Goal: Transaction & Acquisition: Book appointment/travel/reservation

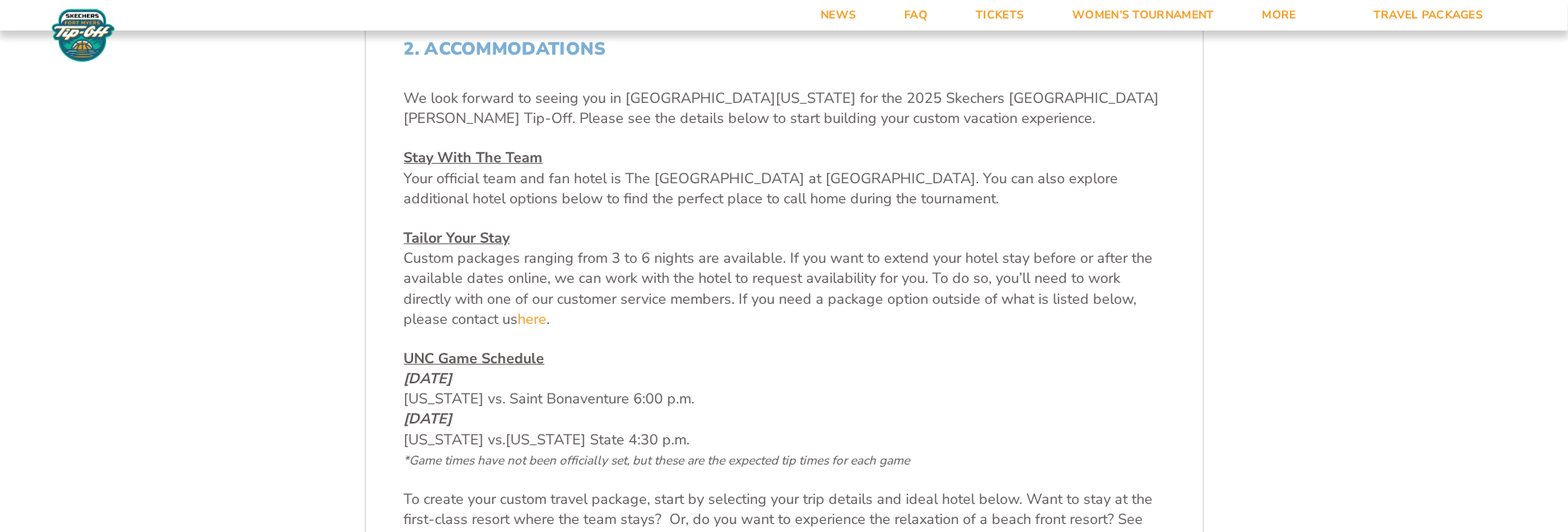
scroll to position [530, 0]
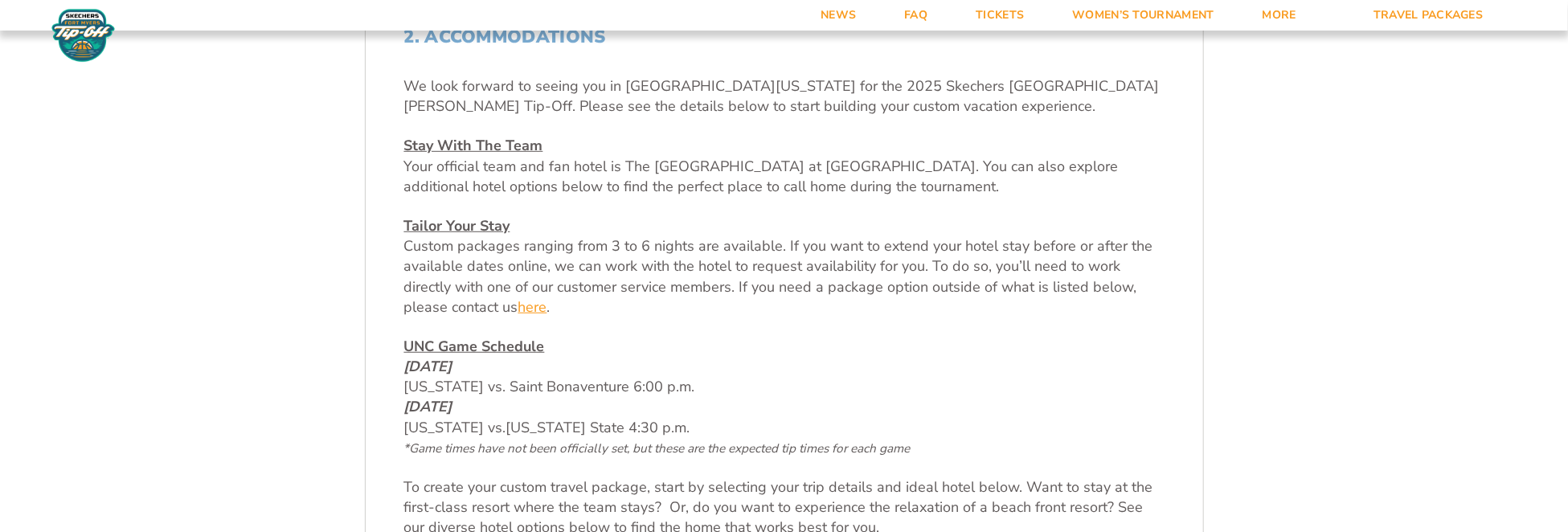
click at [518, 303] on link "here" at bounding box center [532, 307] width 29 height 20
click at [518, 306] on link "here" at bounding box center [532, 307] width 29 height 20
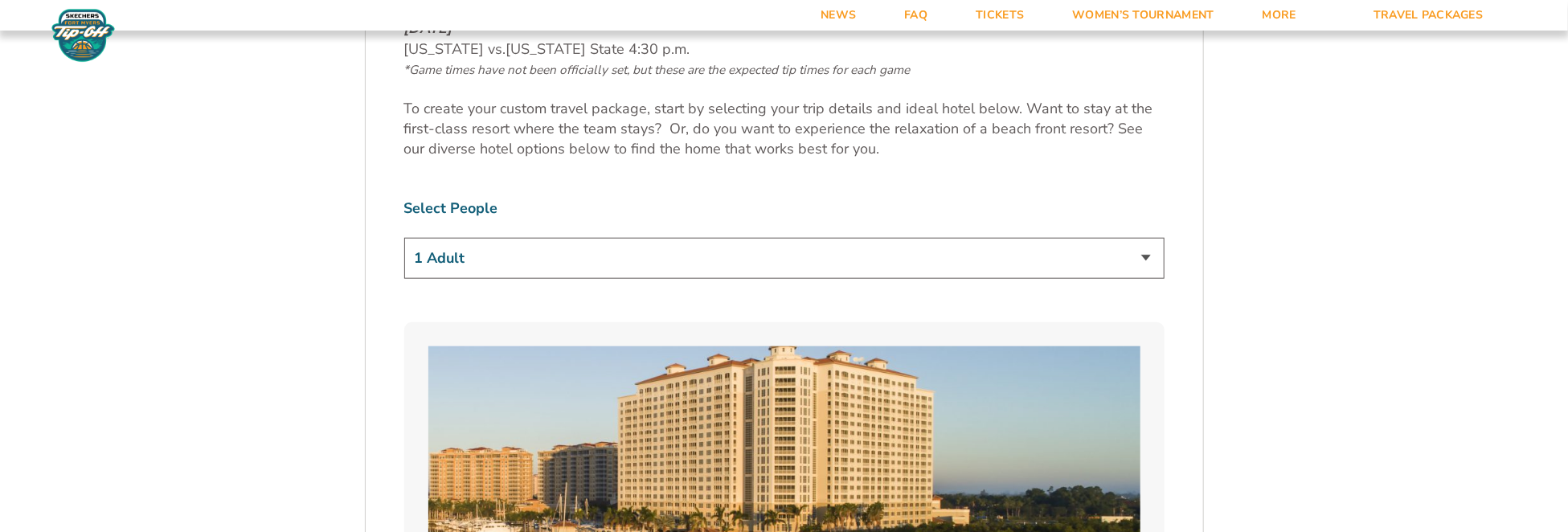
scroll to position [1000, 0]
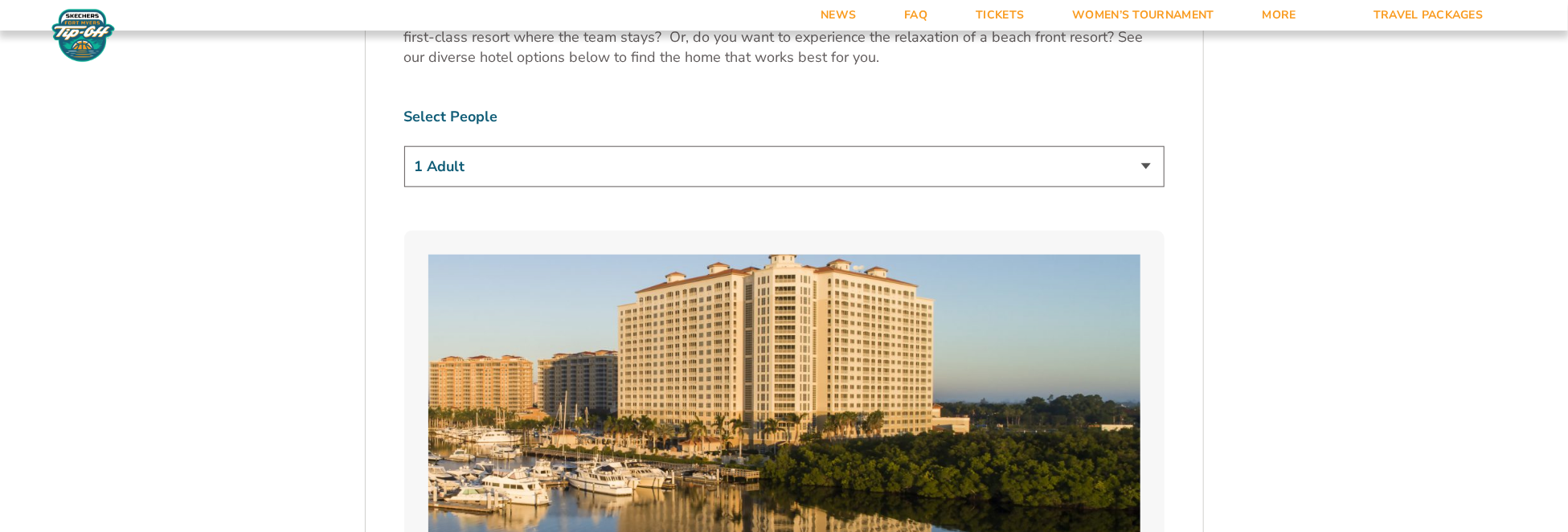
click at [1141, 157] on select "1 Adult 2 Adults 3 Adults 4 Adults 2 Adults + 1 Child 2 Adults + 2 Children 2 A…" at bounding box center [784, 166] width 761 height 41
select select "2 Adults"
click at [404, 147] on select "1 Adult 2 Adults 3 Adults 4 Adults 2 Adults + 1 Child 2 Adults + 2 Children 2 A…" at bounding box center [784, 166] width 761 height 41
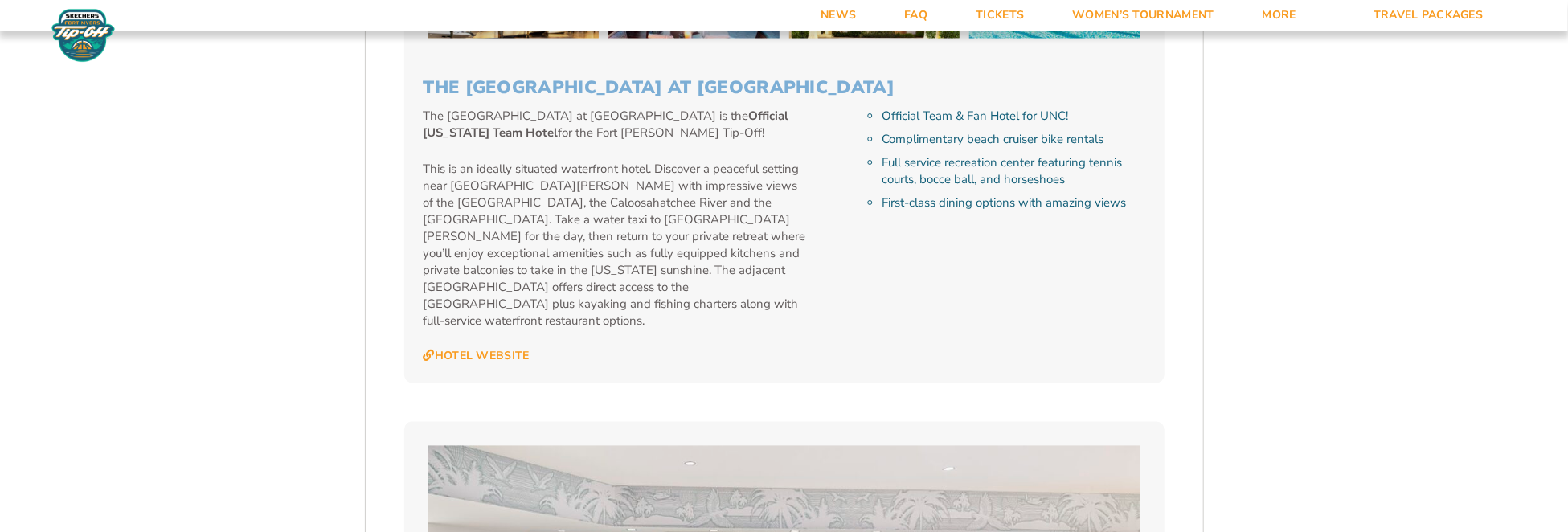
scroll to position [1705, 0]
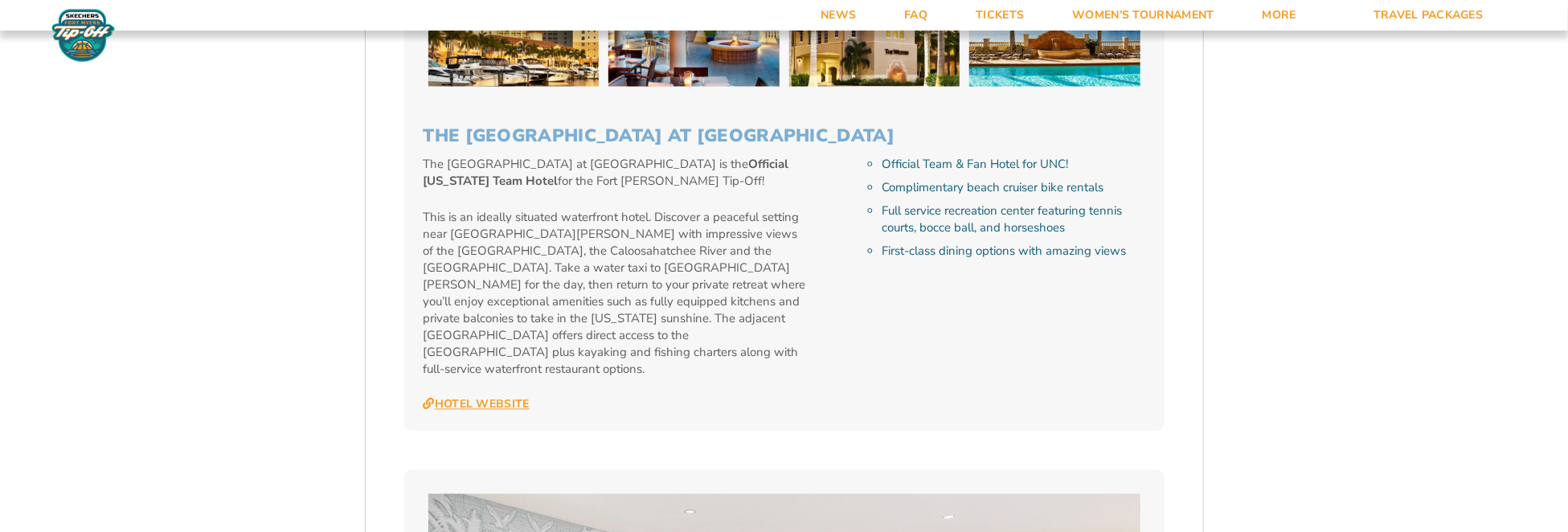
click at [473, 398] on link "Hotel Website" at bounding box center [476, 405] width 106 height 15
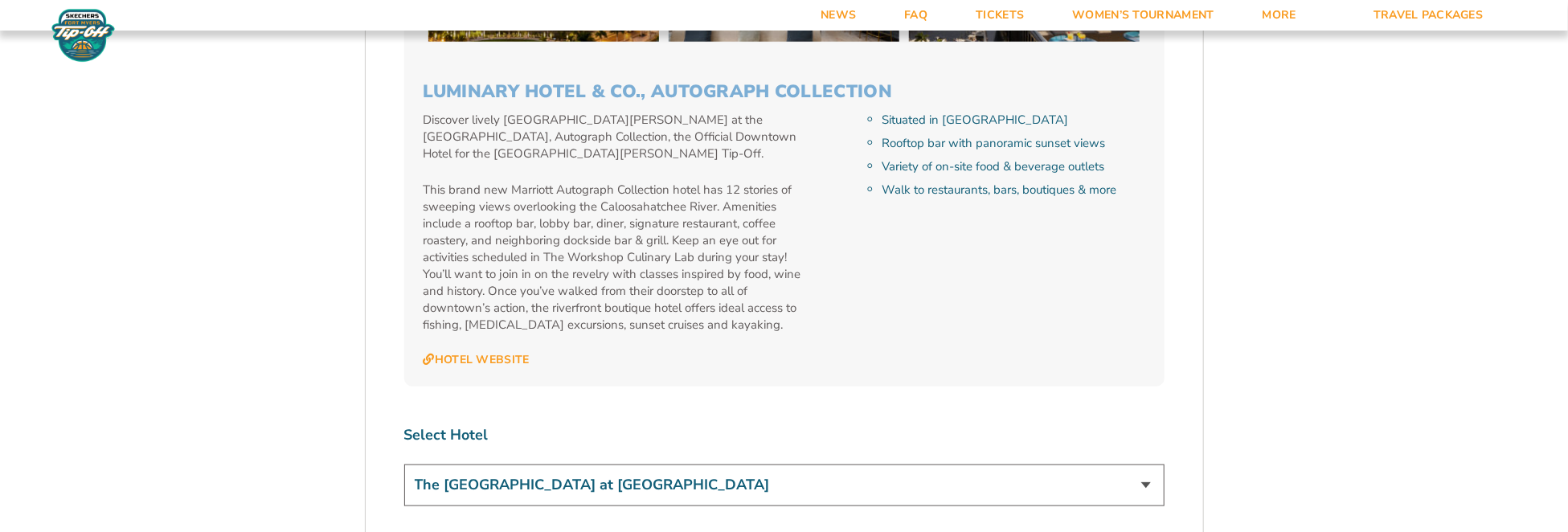
scroll to position [4615, 0]
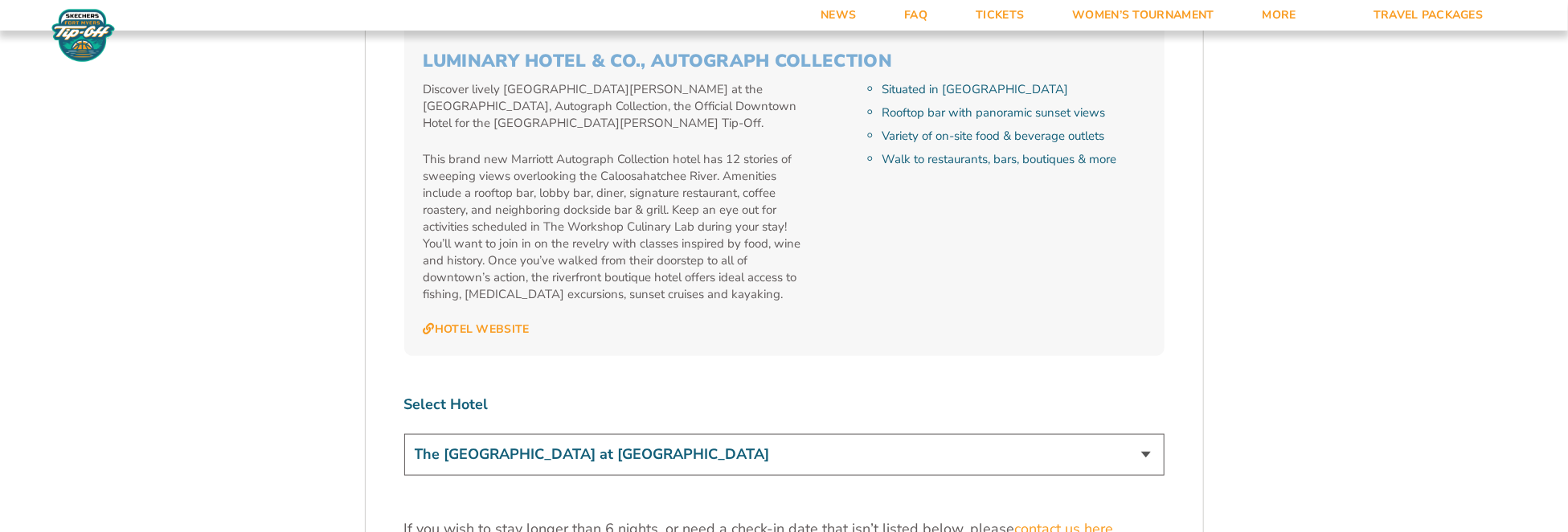
click at [1144, 434] on select "The [GEOGRAPHIC_DATA] at [GEOGRAPHIC_DATA] [GEOGRAPHIC_DATA] [GEOGRAPHIC_DATA],…" at bounding box center [784, 454] width 761 height 41
select select "18477"
click at [404, 434] on select "The [GEOGRAPHIC_DATA] at [GEOGRAPHIC_DATA] [GEOGRAPHIC_DATA] [GEOGRAPHIC_DATA],…" at bounding box center [784, 454] width 761 height 41
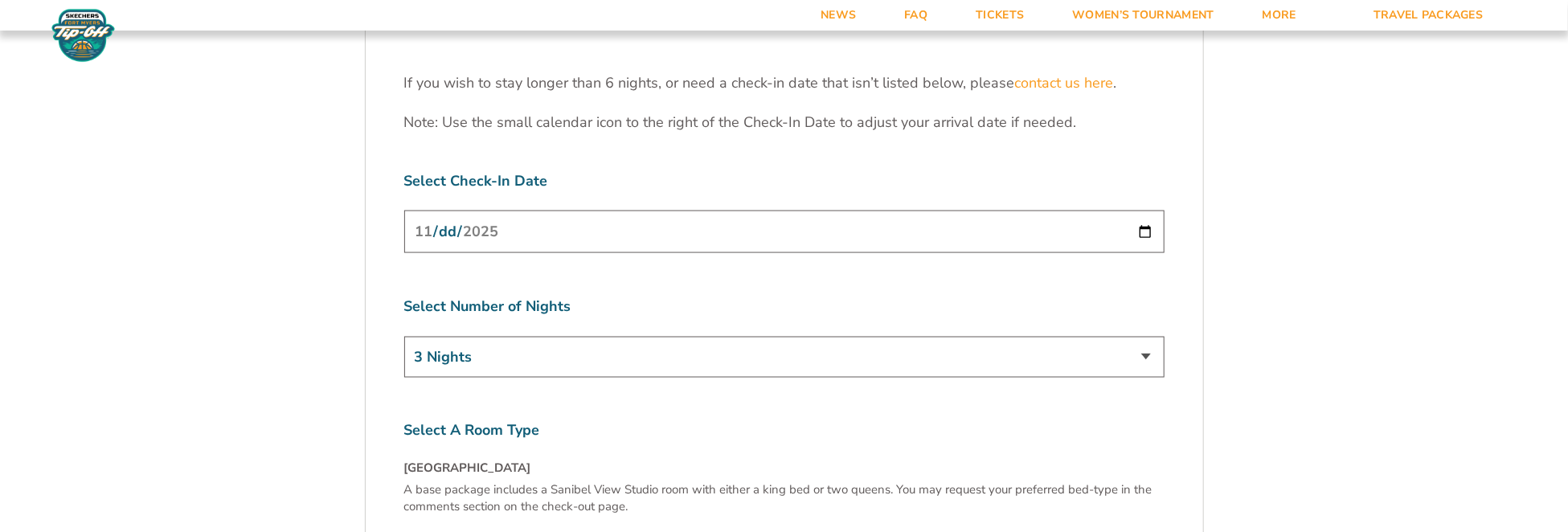
scroll to position [5072, 0]
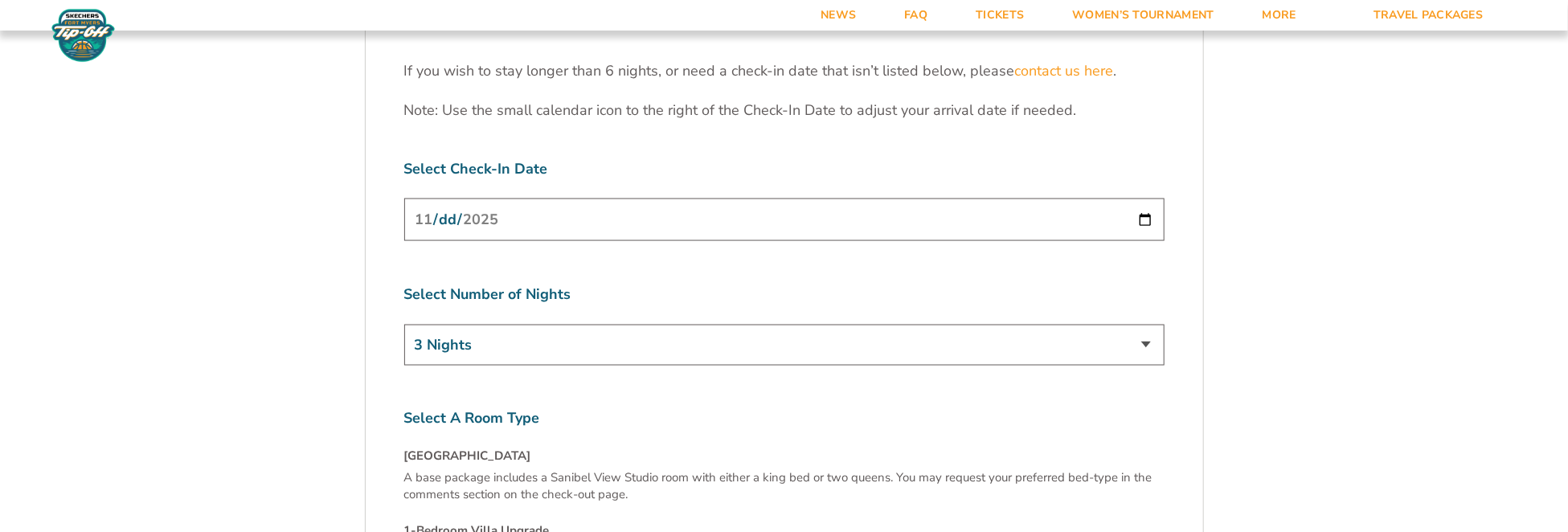
click at [1133, 198] on input "[DATE]" at bounding box center [784, 219] width 761 height 43
click at [1144, 198] on input "[DATE]" at bounding box center [784, 219] width 761 height 43
drag, startPoint x: 431, startPoint y: 145, endPoint x: 445, endPoint y: 161, distance: 21.3
click at [433, 198] on input "[DATE]" at bounding box center [784, 219] width 761 height 43
type input "[DATE]"
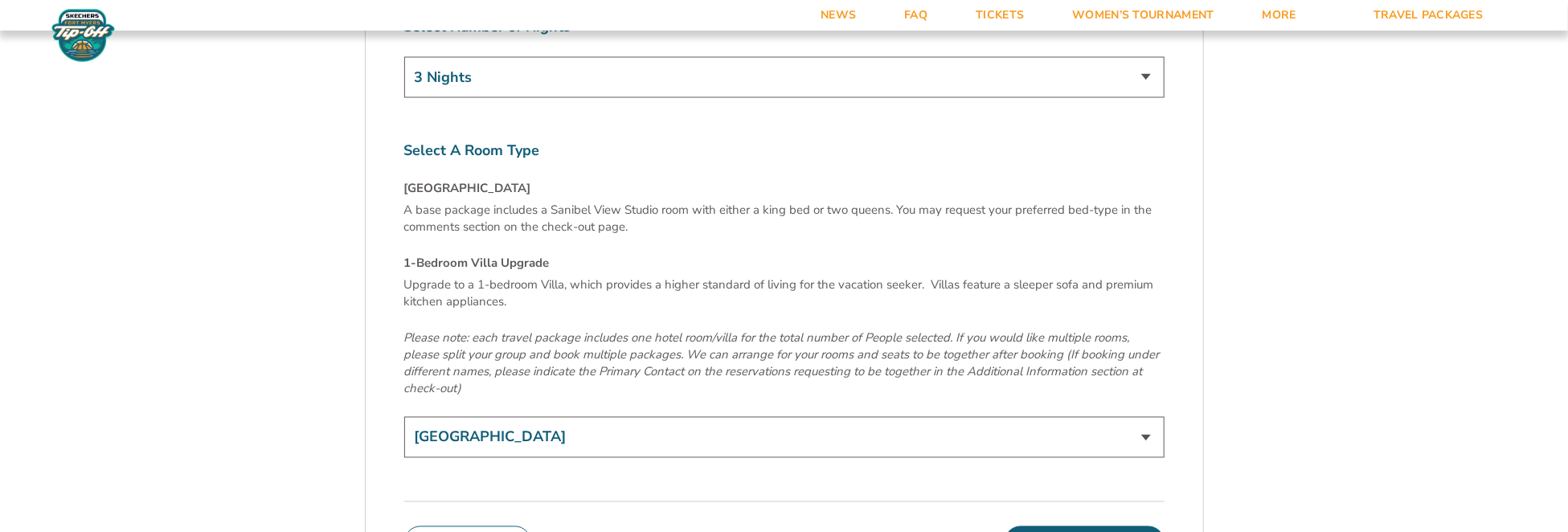
scroll to position [5346, 0]
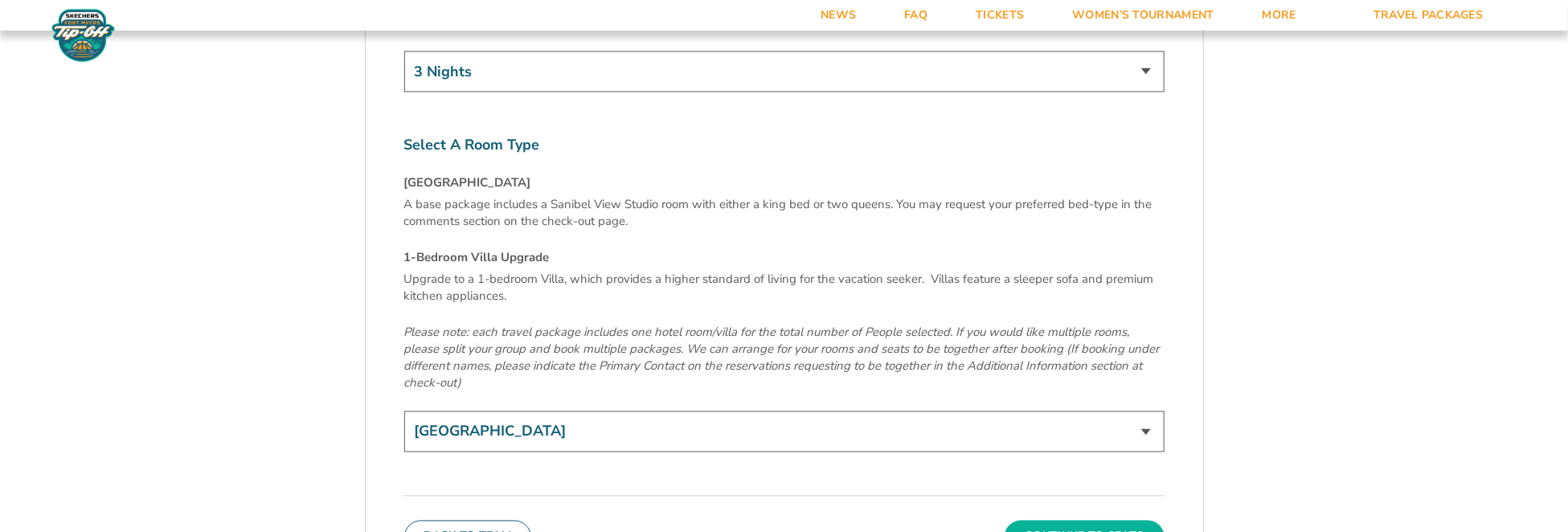
click at [1089, 521] on button "Continue To Seats" at bounding box center [1084, 537] width 159 height 32
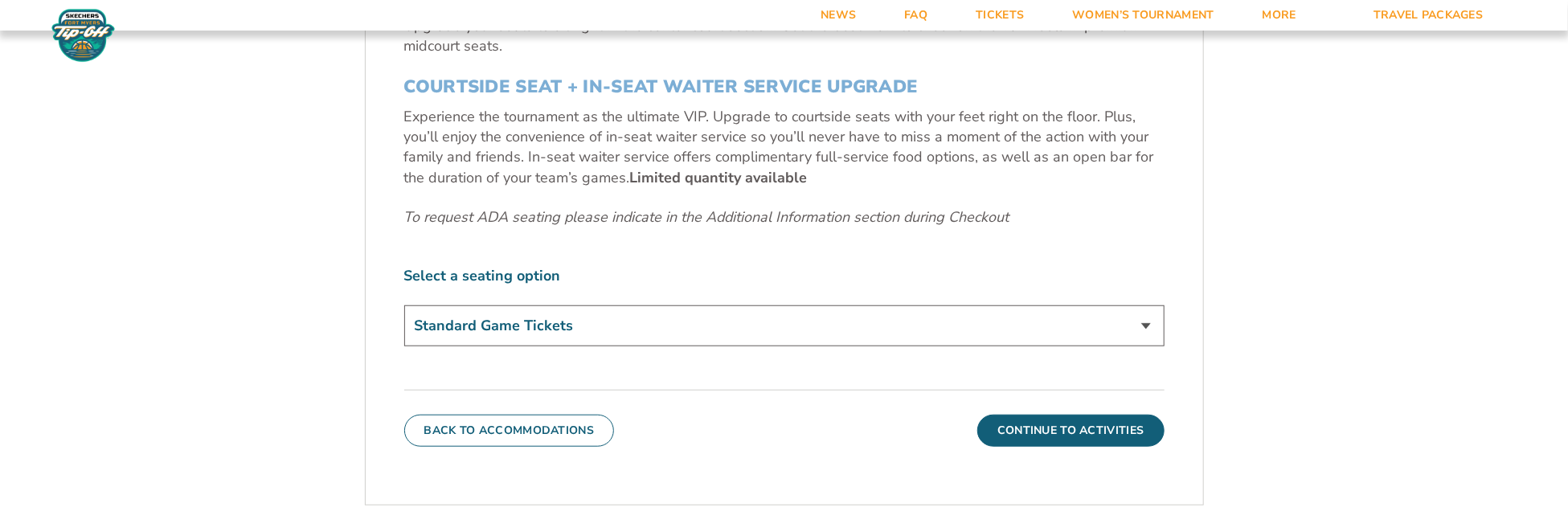
scroll to position [717, 0]
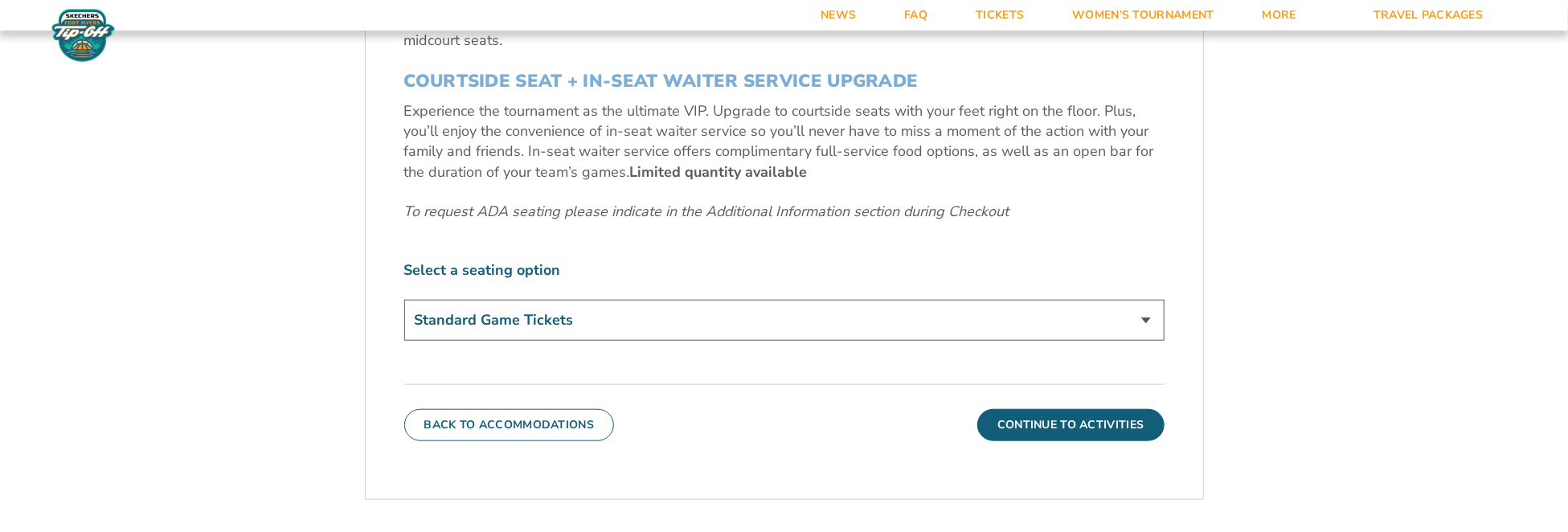
click at [1095, 424] on button "Continue To Activities" at bounding box center [1071, 425] width 187 height 32
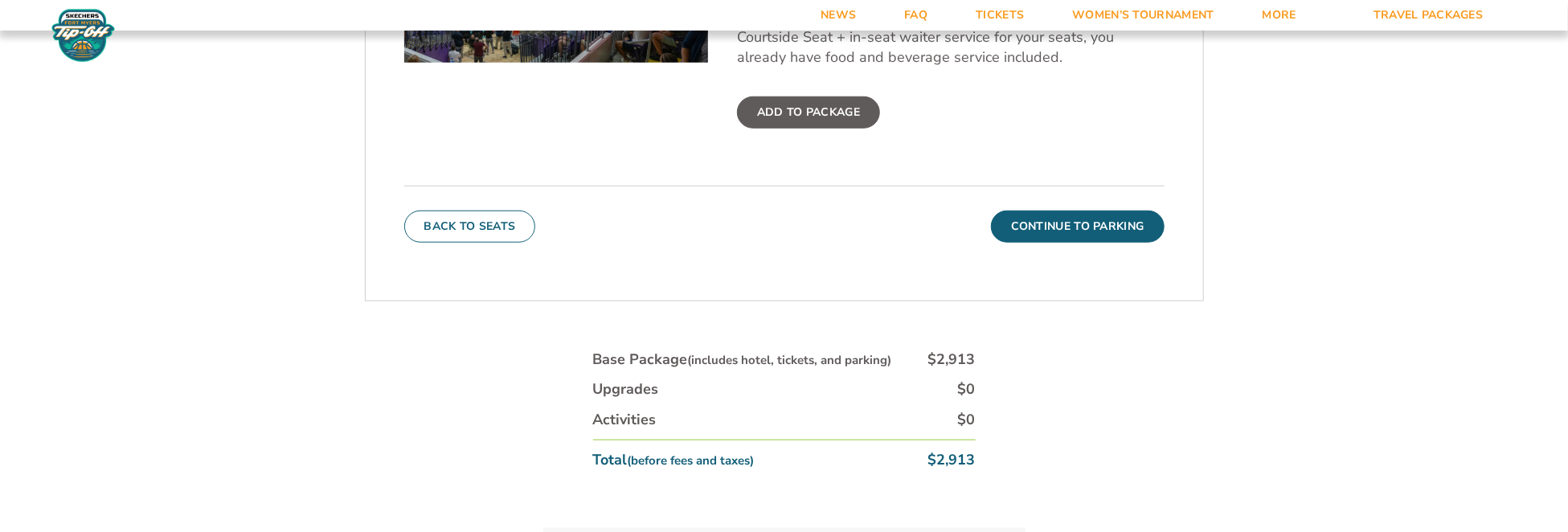
scroll to position [251, 0]
